Goal: Communication & Community: Answer question/provide support

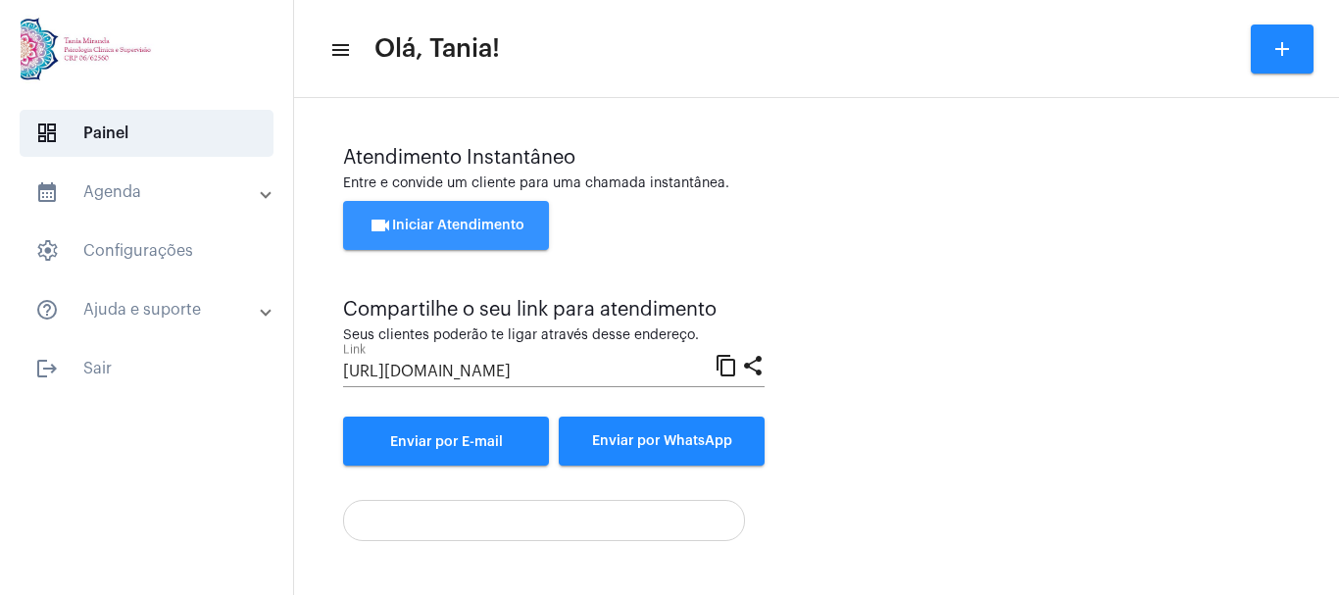
click at [463, 219] on span "videocam Iniciar Atendimento" at bounding box center [447, 226] width 156 height 14
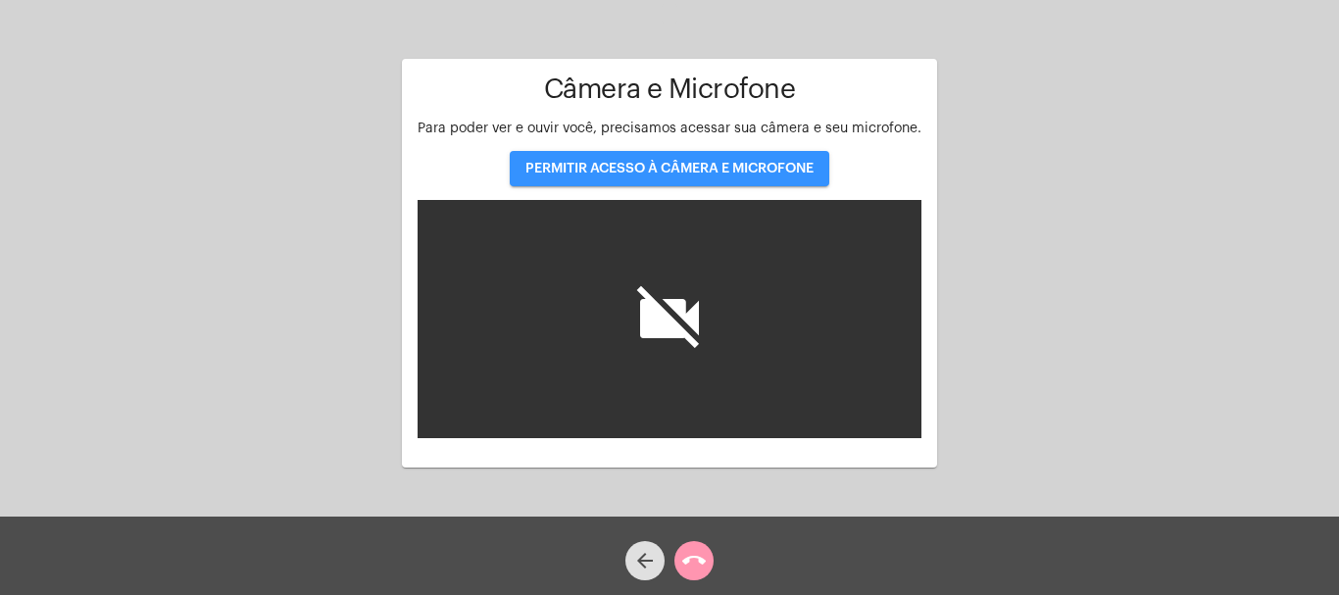
click at [628, 168] on span "PERMITIR ACESSO À CÂMERA E MICROFONE" at bounding box center [669, 169] width 288 height 14
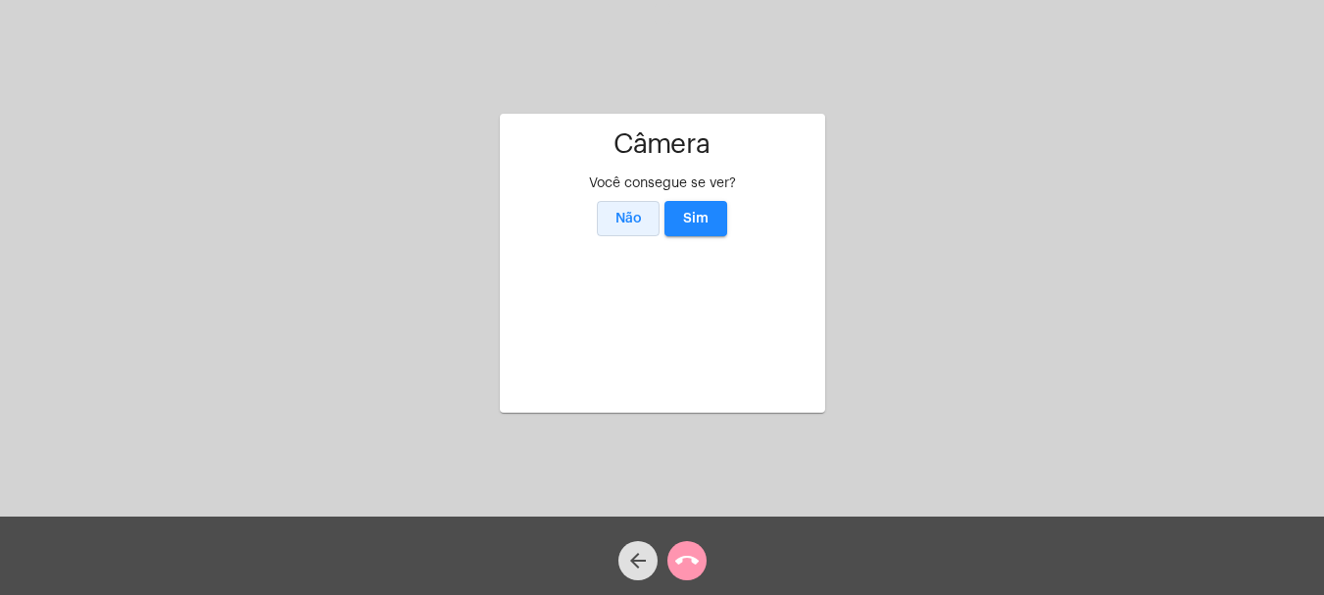
click at [631, 212] on span "Não" at bounding box center [629, 219] width 26 height 14
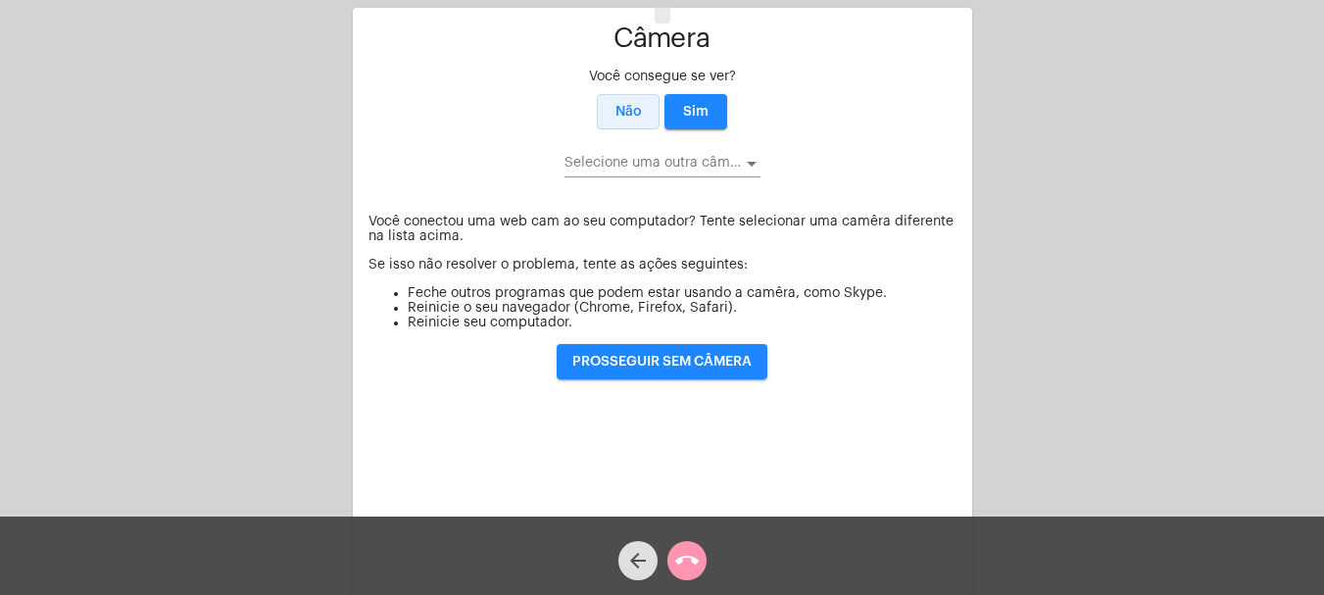
click at [631, 115] on span "Não" at bounding box center [629, 112] width 26 height 14
click at [699, 115] on span "Sim" at bounding box center [695, 112] width 25 height 14
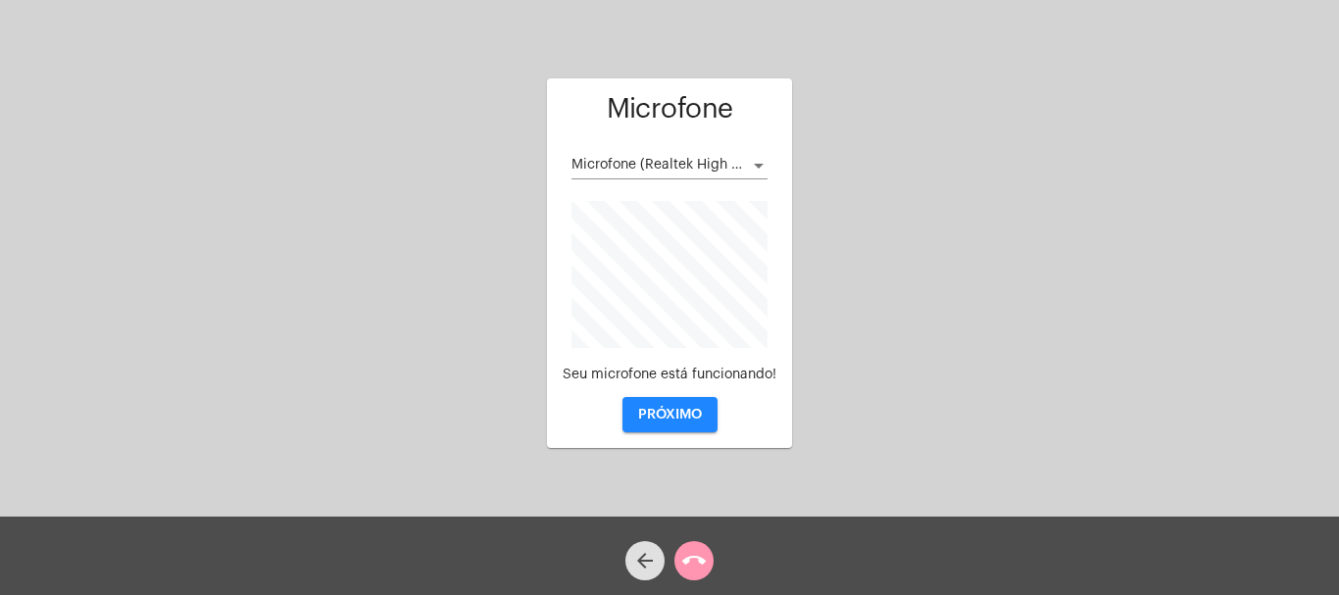
click at [668, 404] on button "PRÓXIMO" at bounding box center [670, 414] width 95 height 35
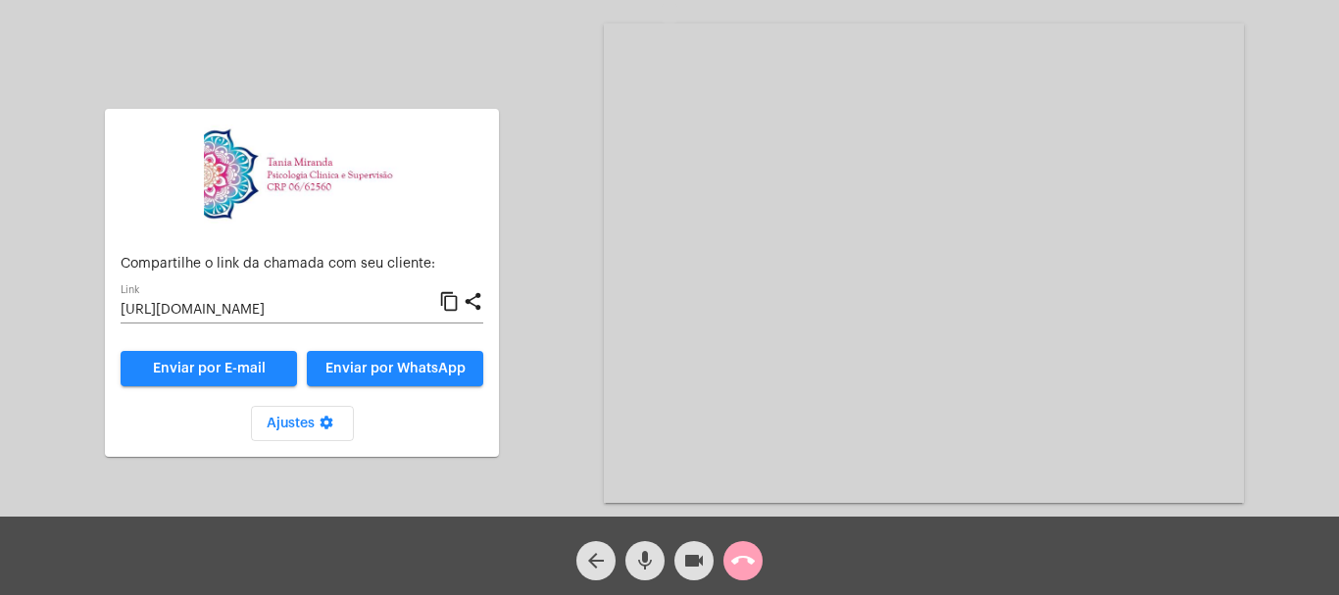
click at [736, 568] on mat-icon "call_end" at bounding box center [743, 561] width 24 height 24
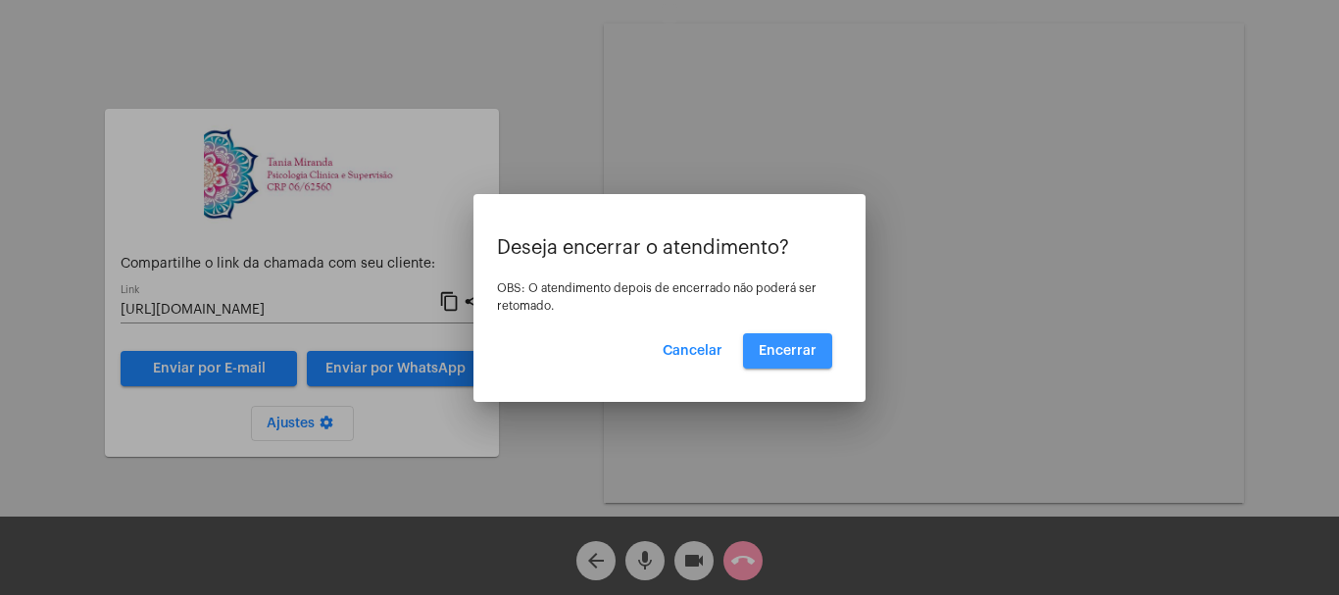
click at [804, 358] on button "Encerrar" at bounding box center [787, 350] width 89 height 35
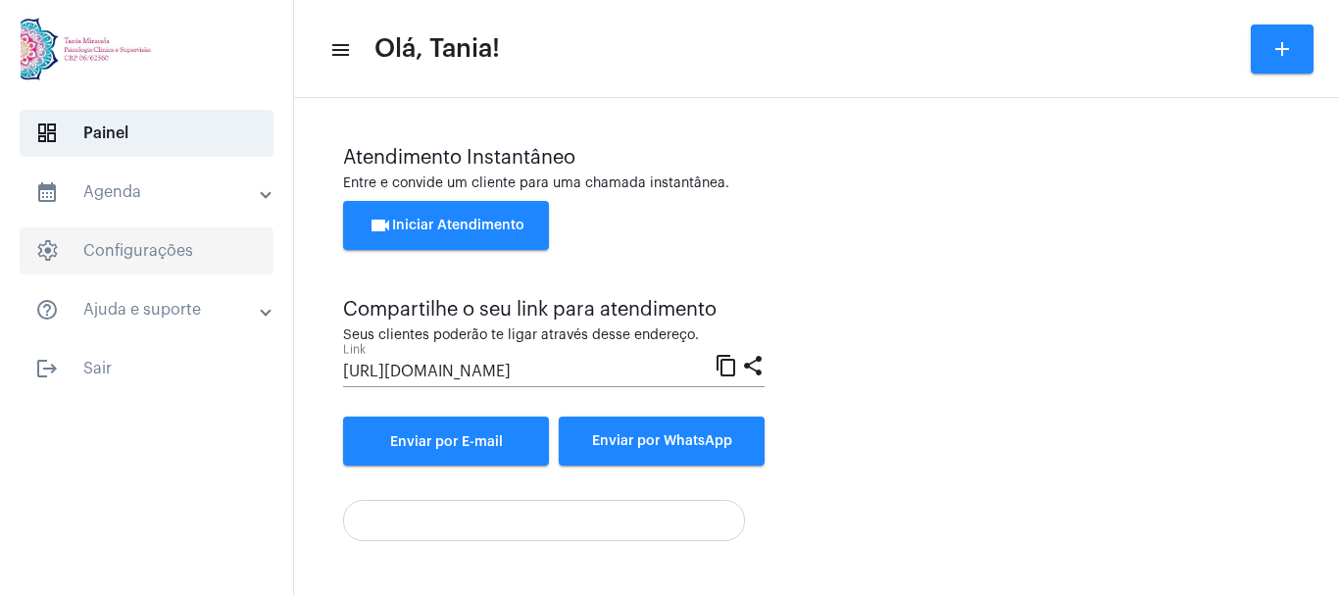
click at [133, 245] on span "settings Configurações" at bounding box center [147, 250] width 254 height 47
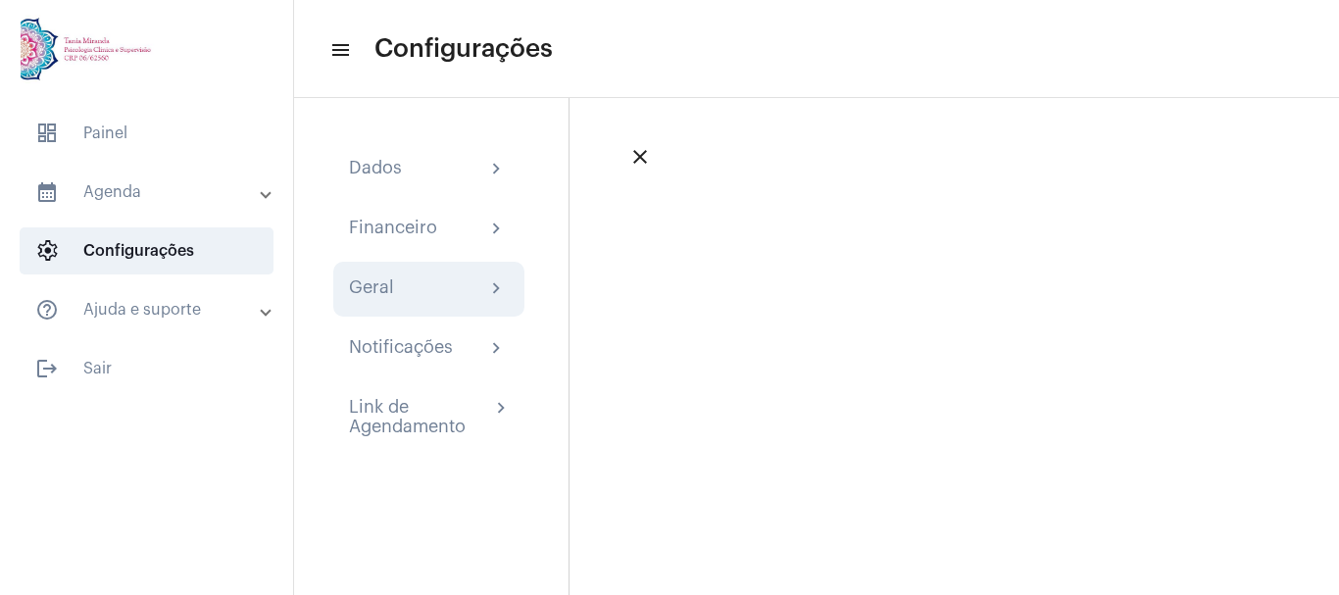
click at [372, 290] on div "Geral" at bounding box center [371, 289] width 45 height 24
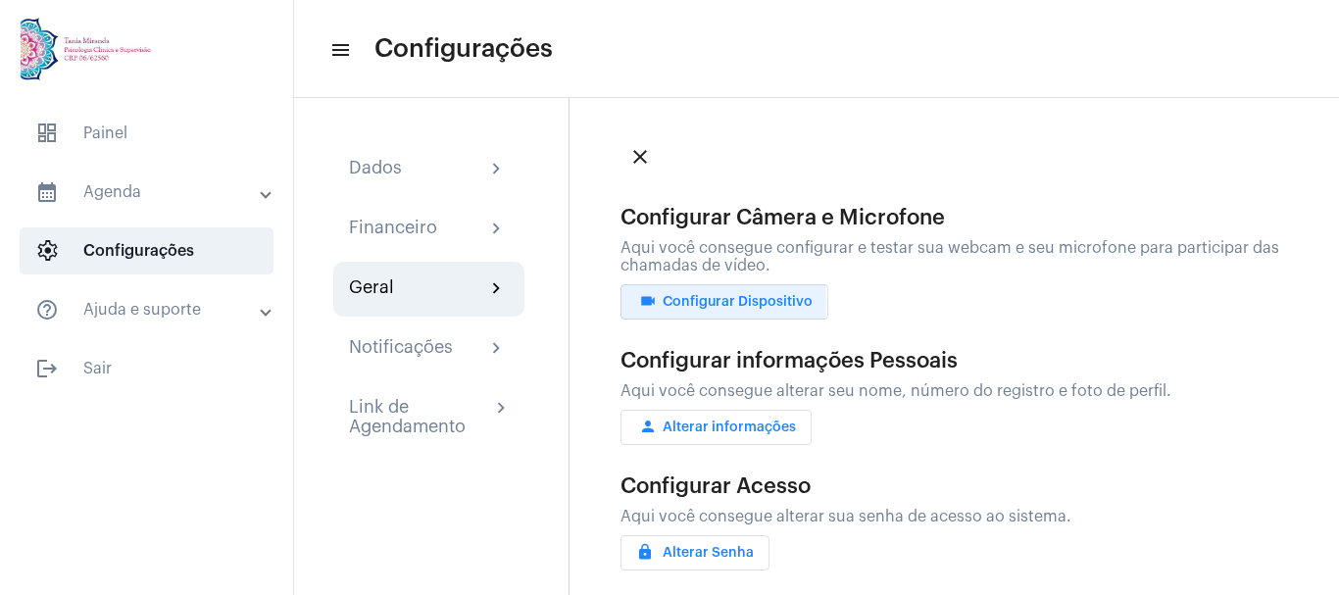
click at [673, 303] on span "videocam Configurar Dispositivo" at bounding box center [724, 302] width 176 height 14
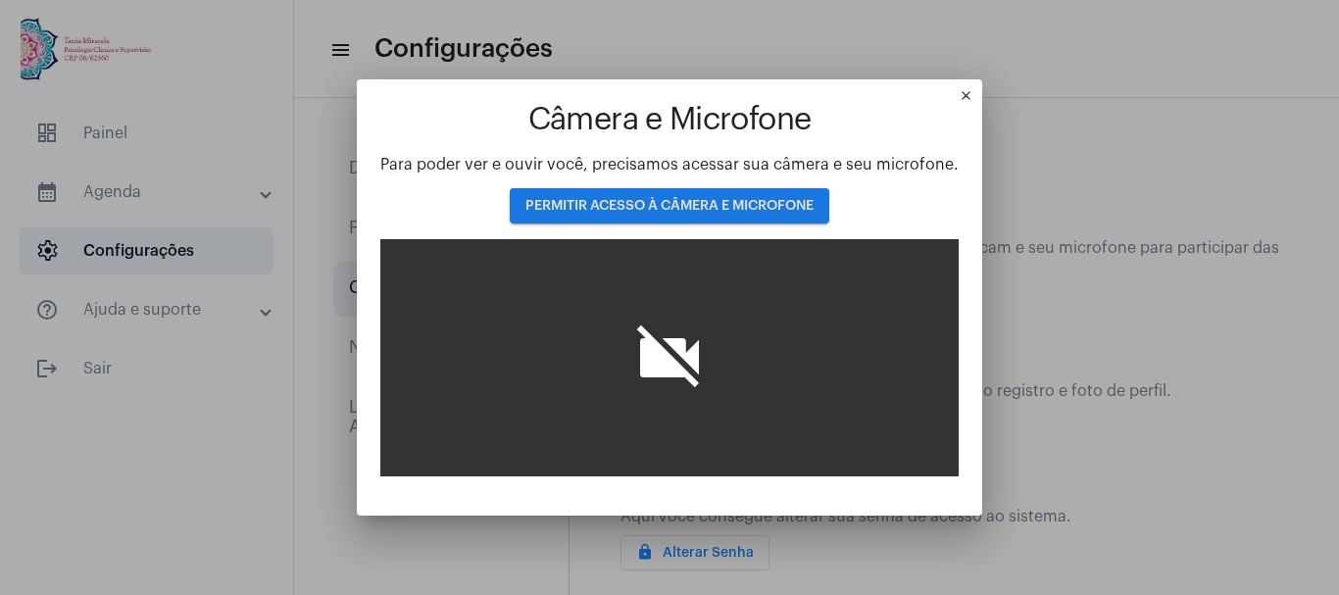
click at [666, 210] on span "PERMITIR ACESSO À CÂMERA E MICROFONE" at bounding box center [669, 206] width 288 height 14
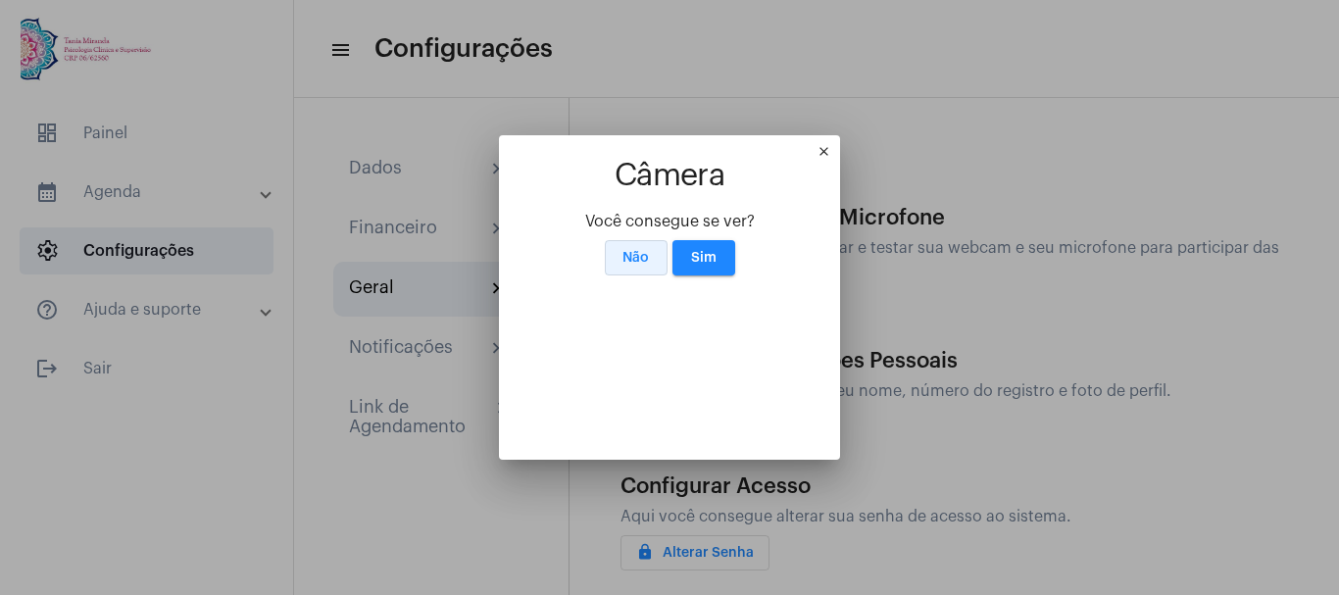
click at [627, 251] on span "Não" at bounding box center [636, 258] width 26 height 14
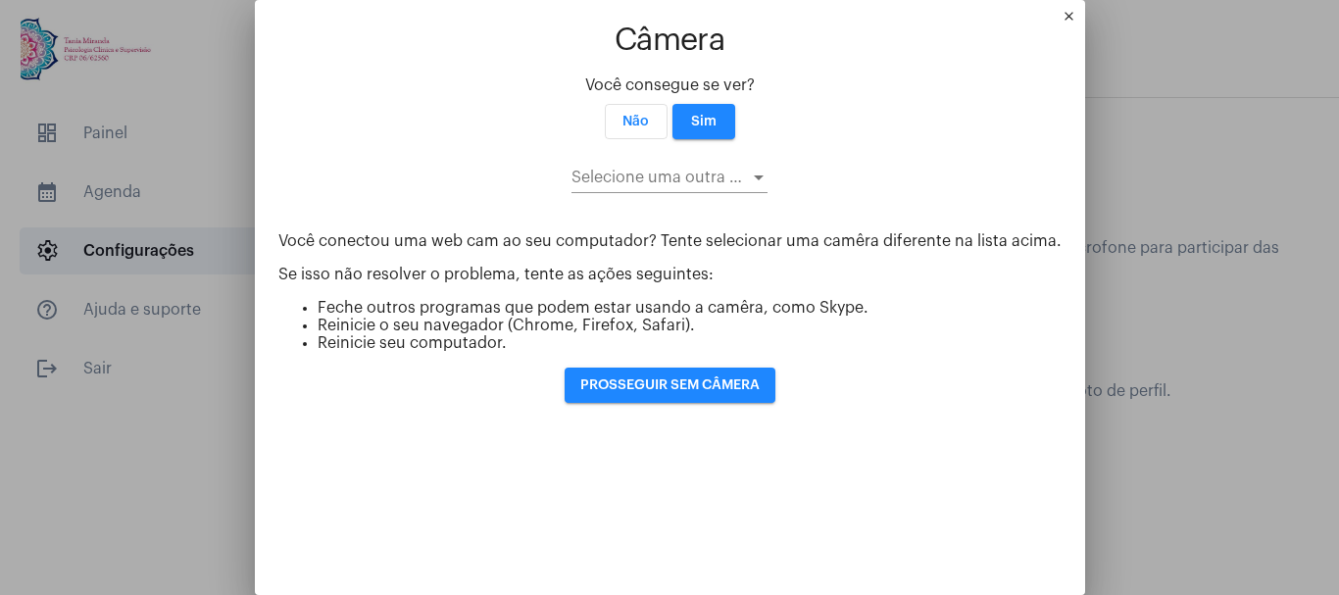
click at [1062, 11] on mat-icon "close" at bounding box center [1074, 21] width 24 height 24
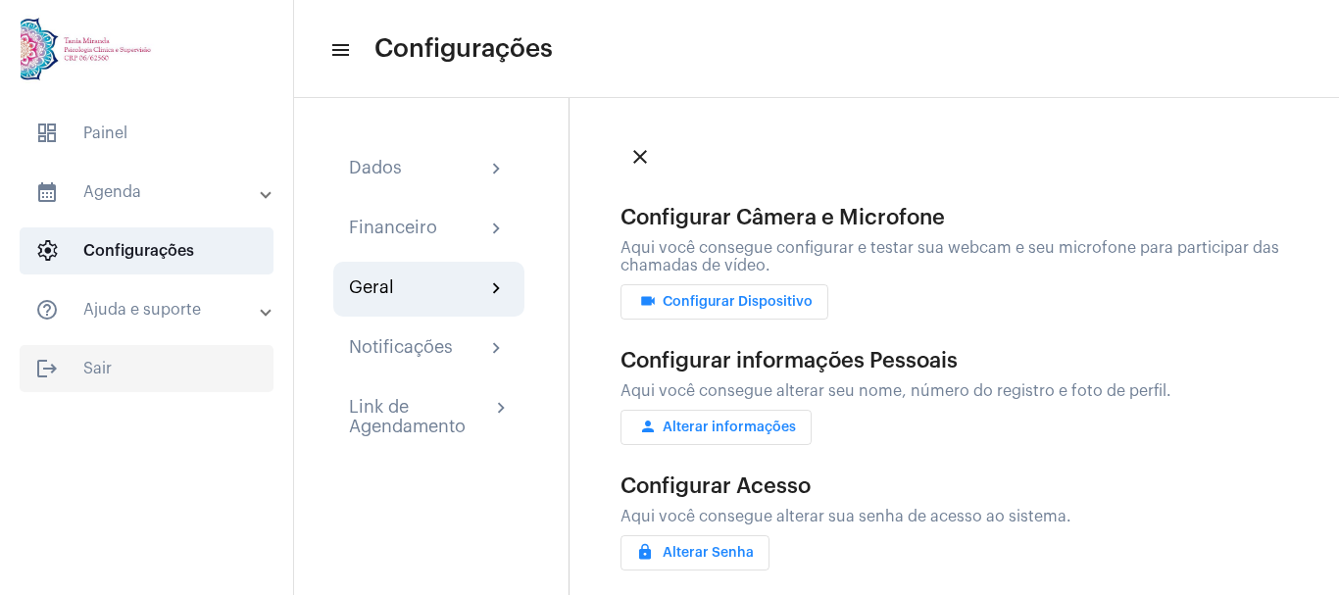
click at [94, 369] on span "logout Sair" at bounding box center [147, 368] width 254 height 47
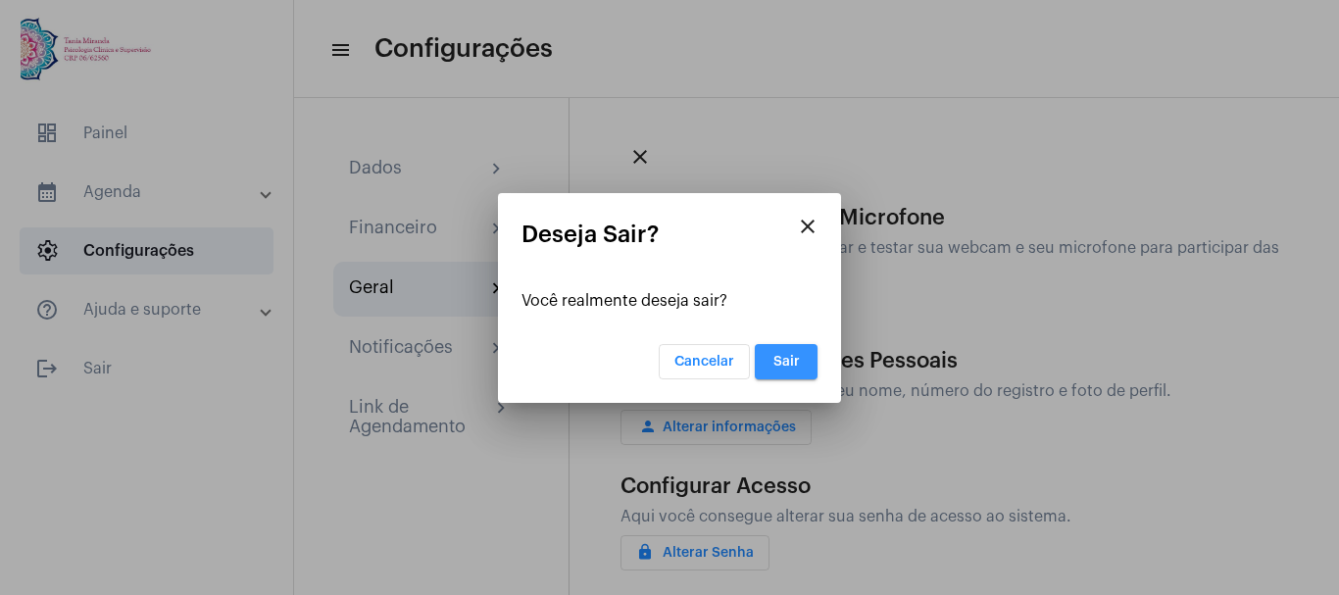
click at [781, 364] on span "Sair" at bounding box center [786, 362] width 26 height 14
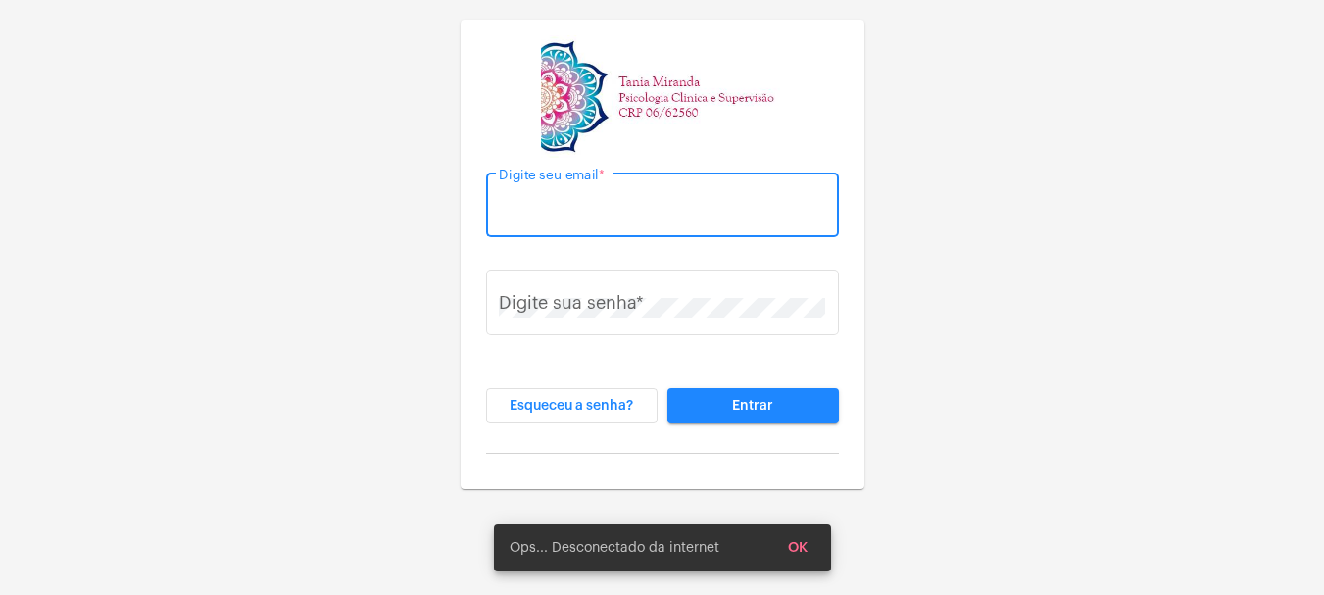
click at [647, 206] on input "Digite seu email *" at bounding box center [662, 210] width 326 height 20
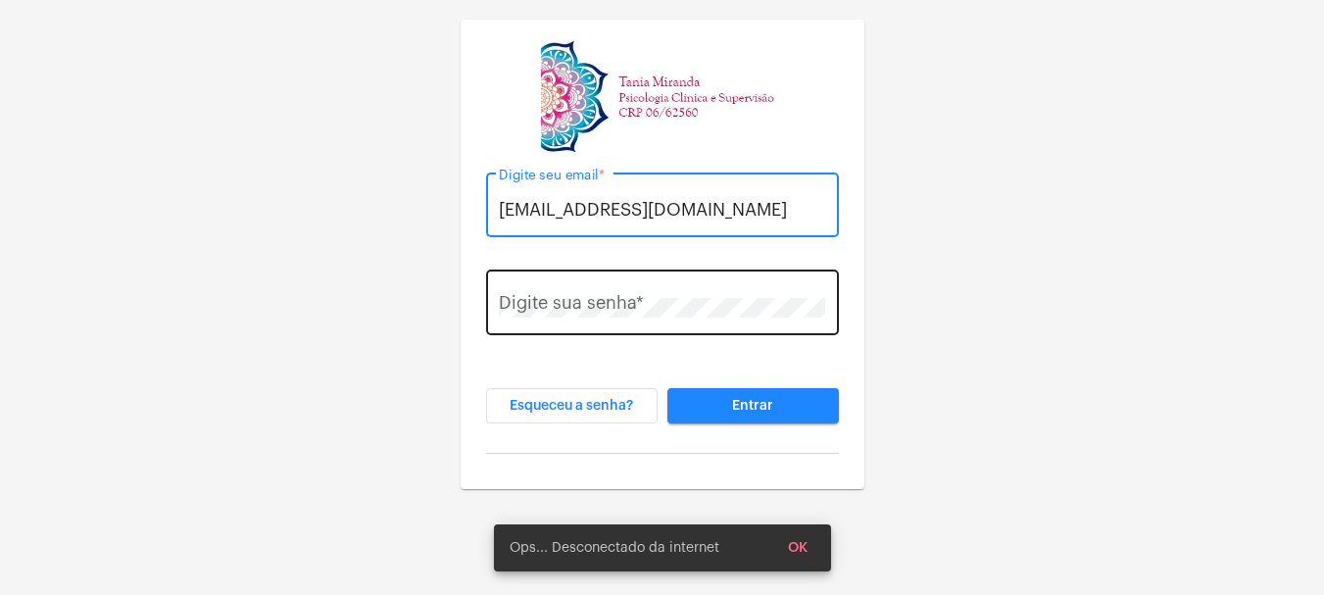
type input "[EMAIL_ADDRESS][DOMAIN_NAME]"
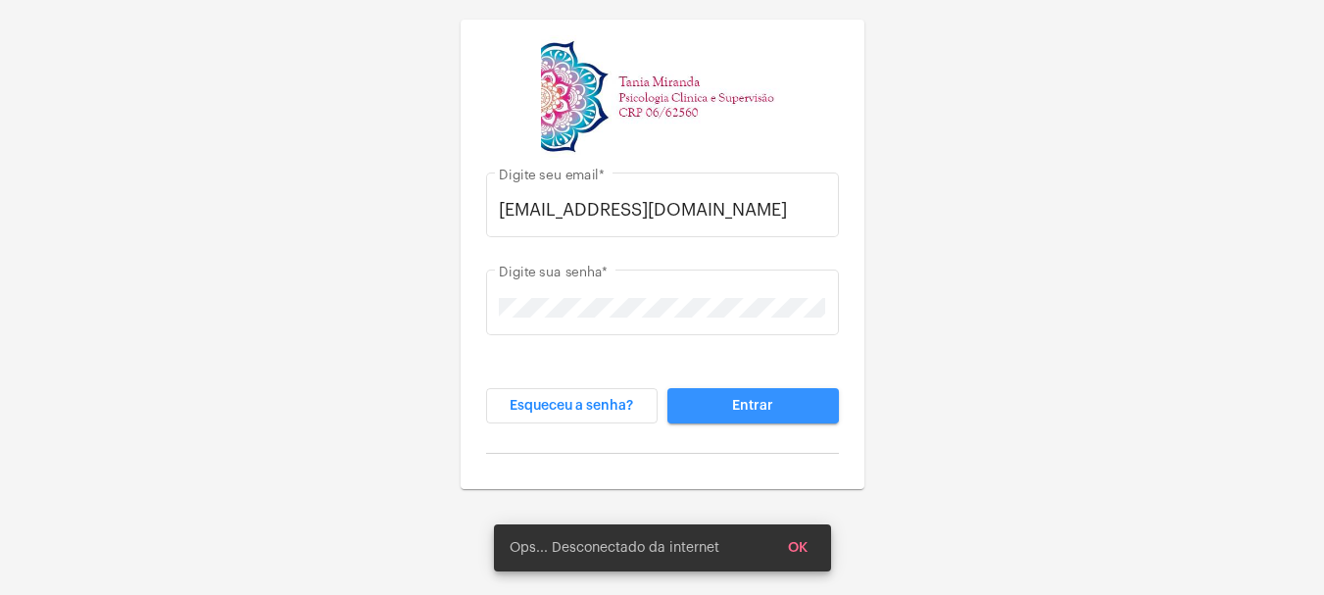
click at [749, 405] on span "Entrar" at bounding box center [752, 406] width 41 height 14
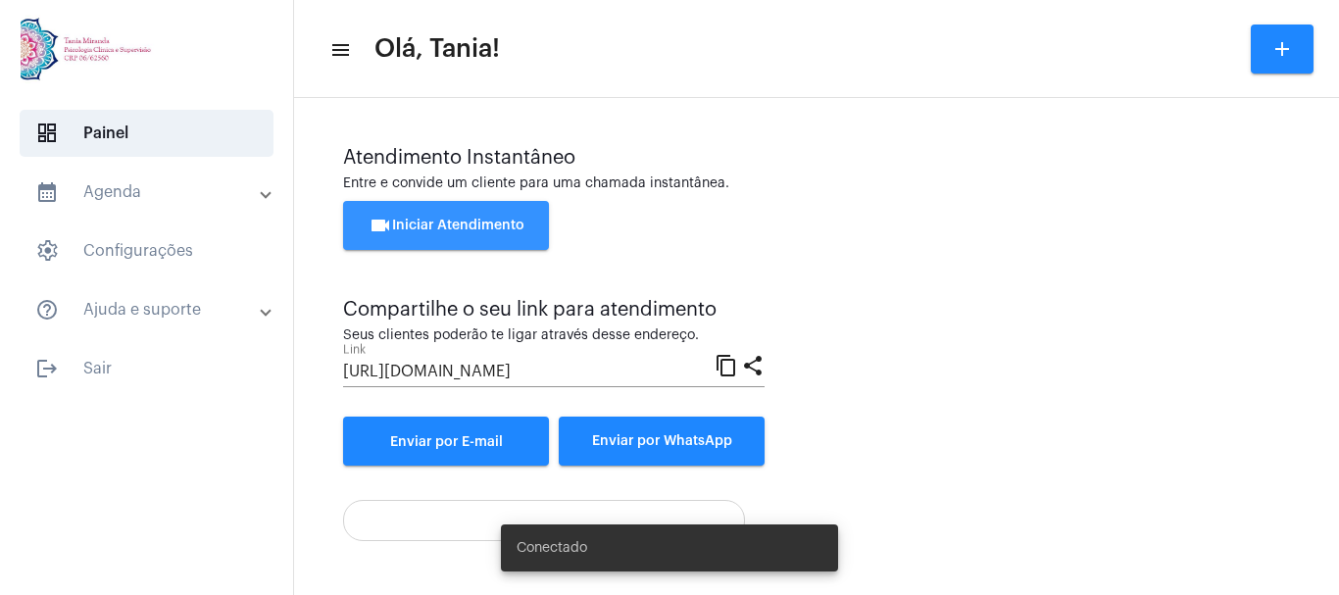
click at [431, 212] on button "videocam Iniciar Atendimento" at bounding box center [446, 225] width 206 height 49
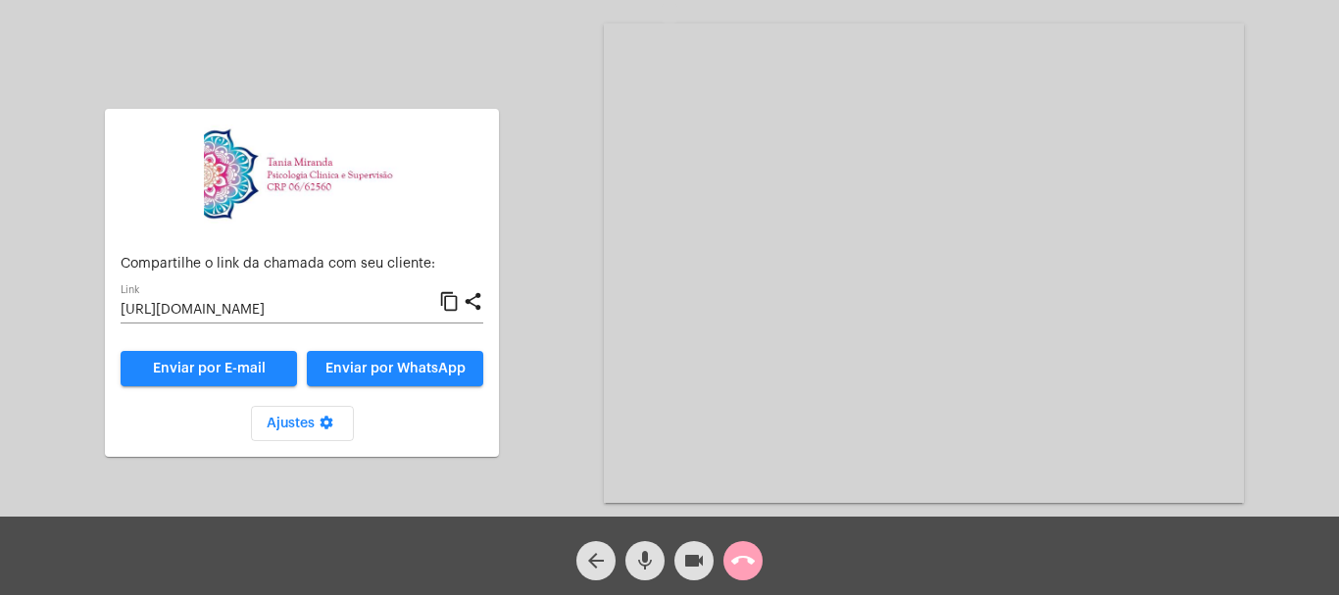
click at [750, 559] on mat-icon "call_end" at bounding box center [743, 561] width 24 height 24
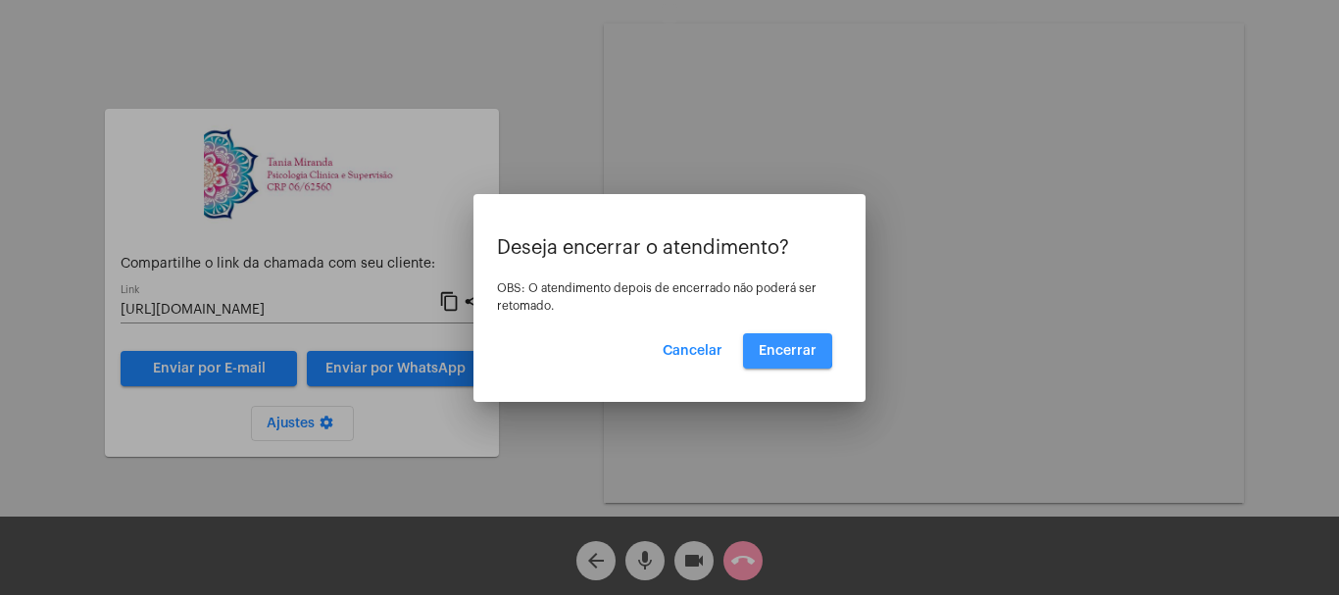
click at [780, 347] on span "Encerrar" at bounding box center [788, 351] width 58 height 14
